Goal: Find specific page/section: Find specific page/section

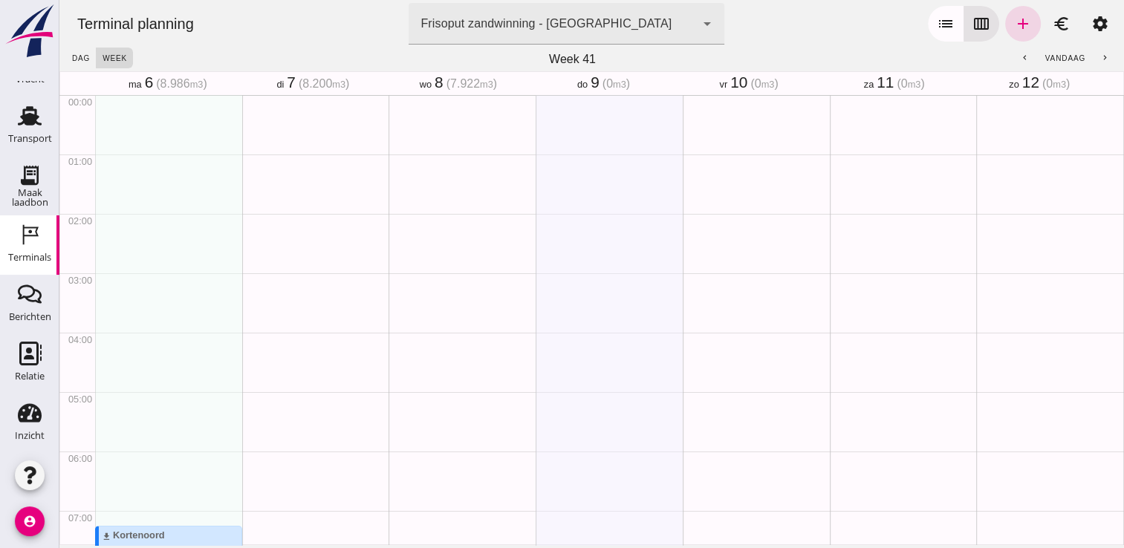
scroll to position [297, 0]
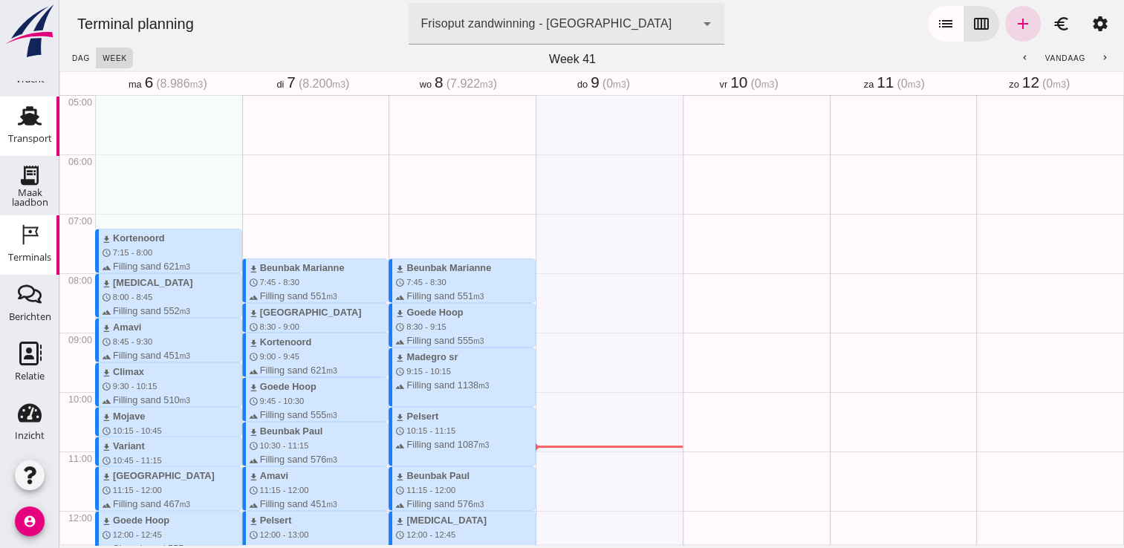
click at [18, 116] on icon "Transport" at bounding box center [30, 116] width 24 height 24
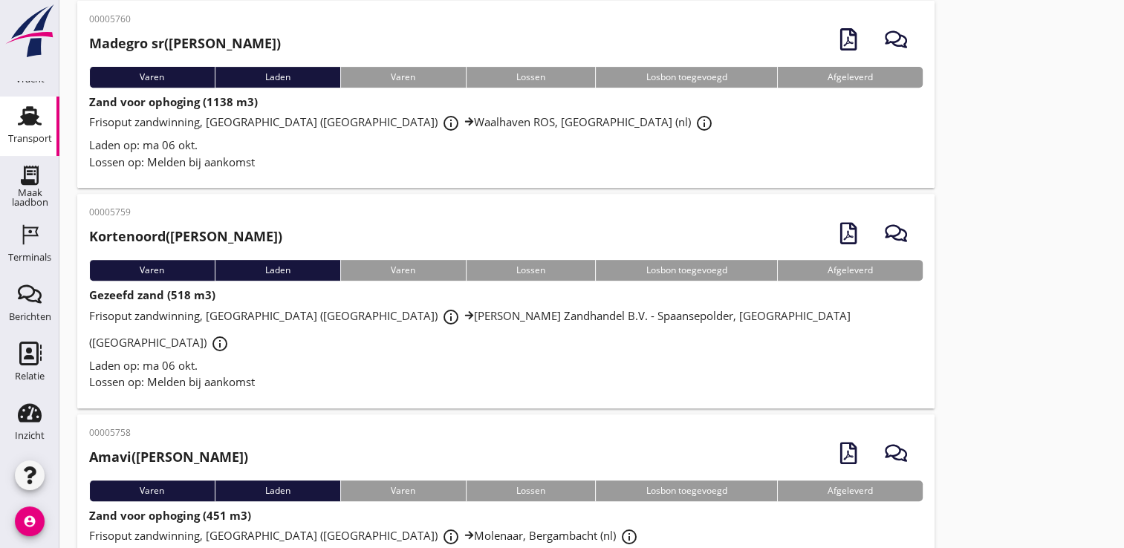
scroll to position [6316, 0]
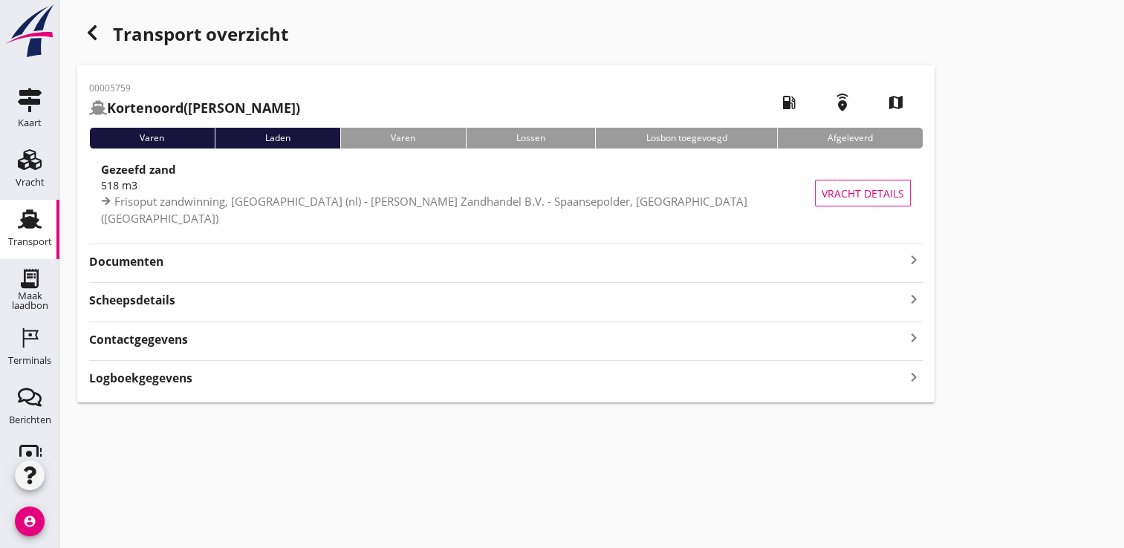
click at [903, 245] on div "Documenten keyboard_arrow_right" at bounding box center [506, 257] width 834 height 27
click at [903, 254] on strong "Documenten" at bounding box center [497, 261] width 816 height 17
